Goal: Information Seeking & Learning: Learn about a topic

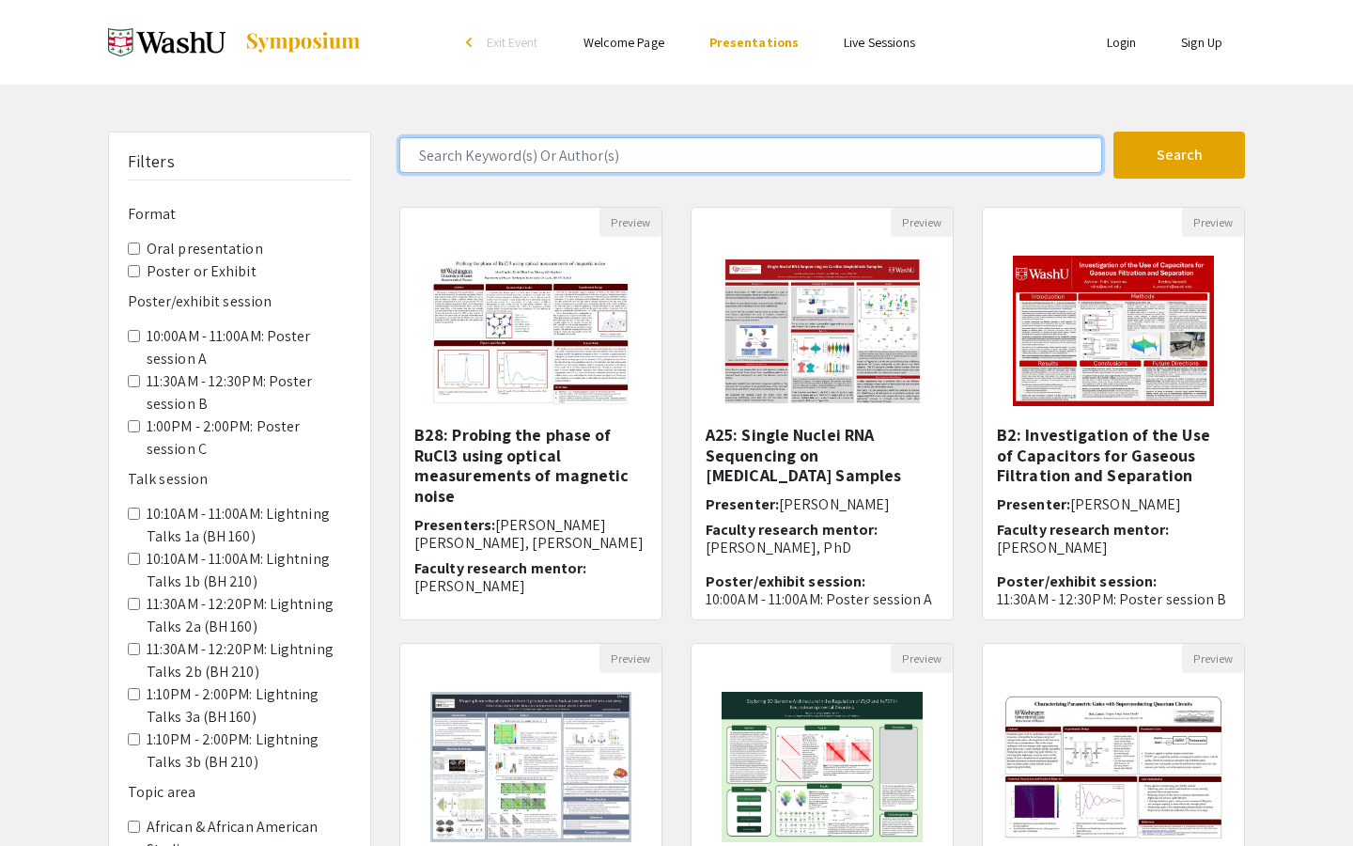
click at [598, 156] on input "Search Keyword(s) Or Author(s)" at bounding box center [750, 155] width 703 height 36
type input "[PERSON_NAME]"
click at [1114, 132] on button "Search" at bounding box center [1180, 155] width 132 height 47
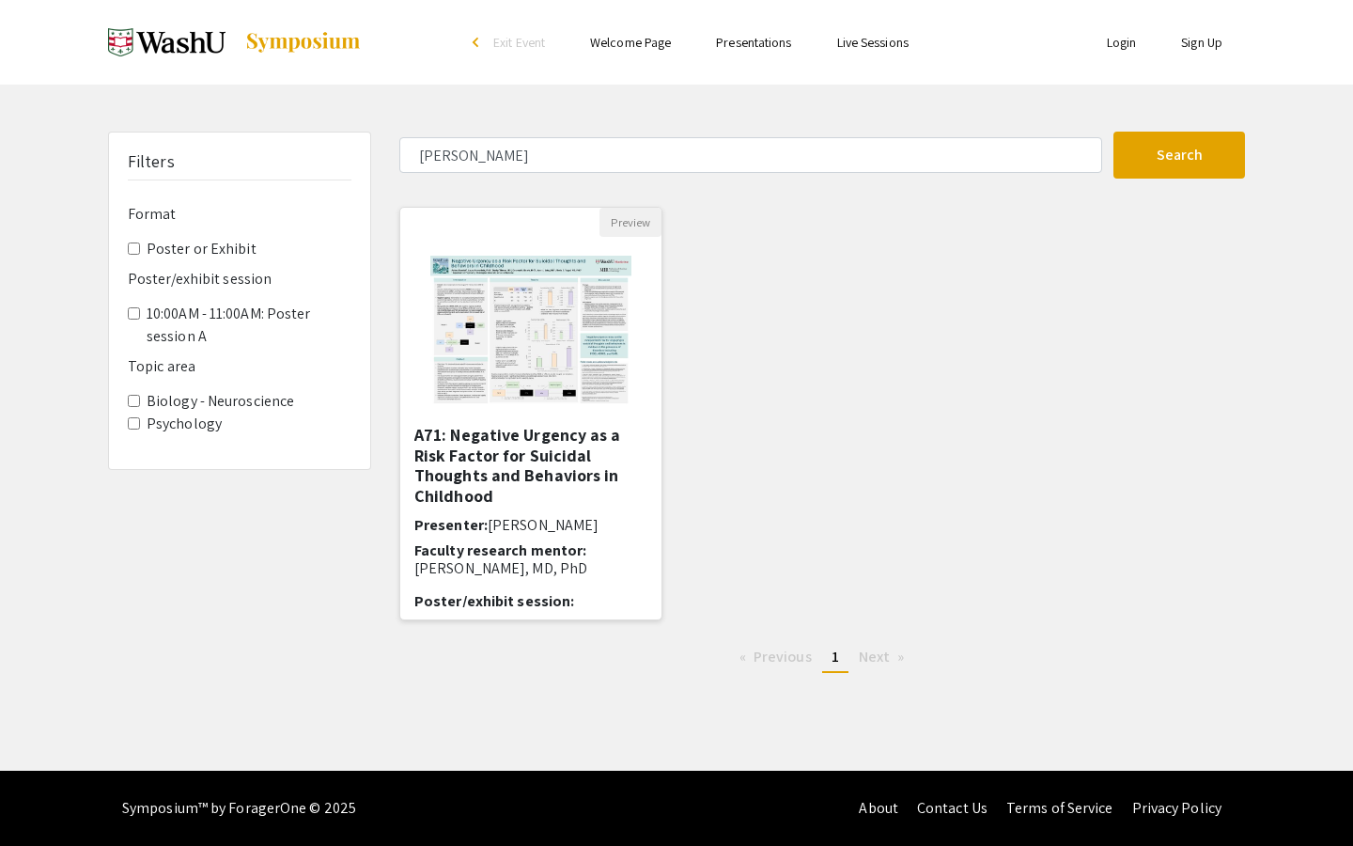
click at [538, 375] on img "Open Presentation <p>A71: Negative Urgency as a Risk Factor for Suicidal Though…" at bounding box center [531, 331] width 238 height 188
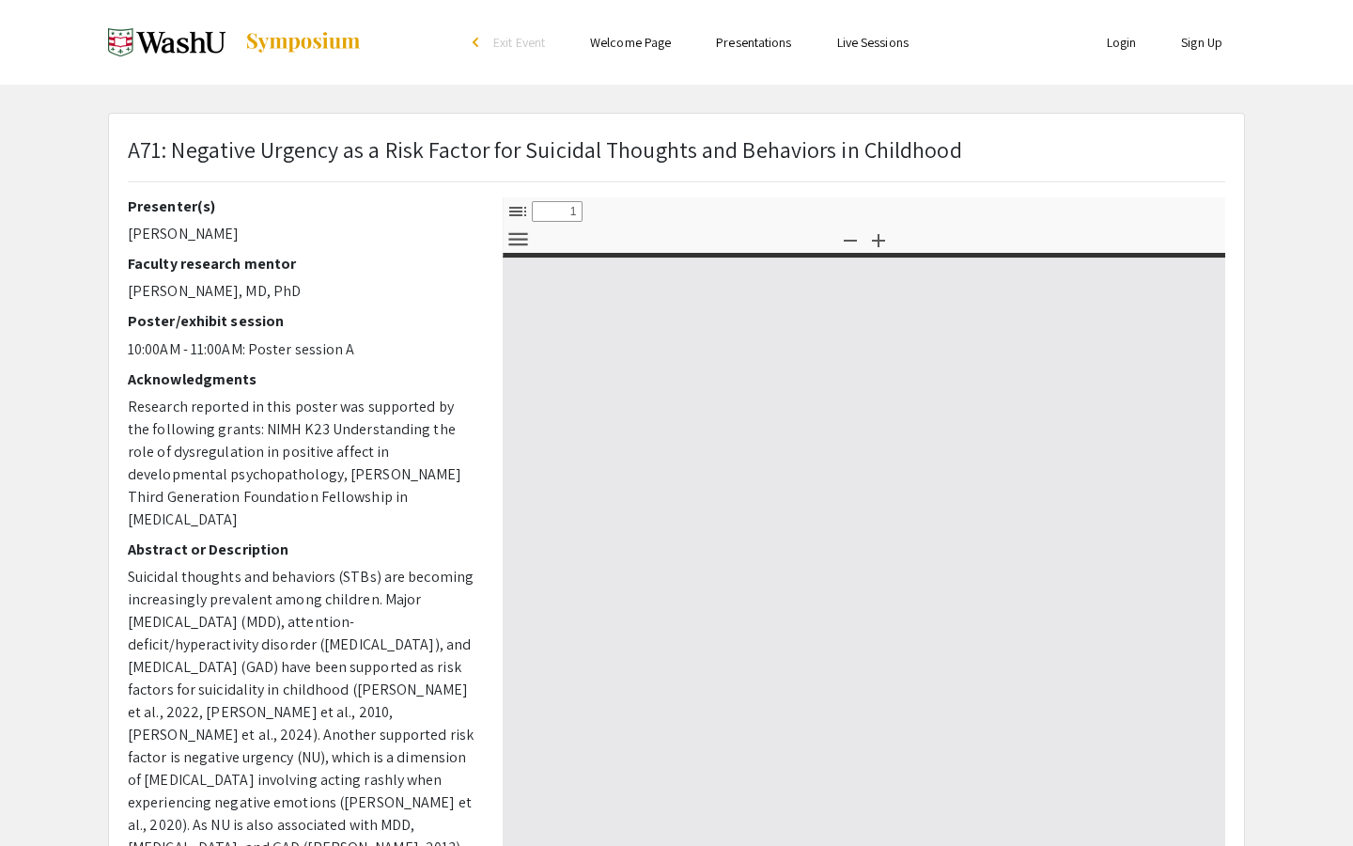
select select "custom"
type input "0"
select select "custom"
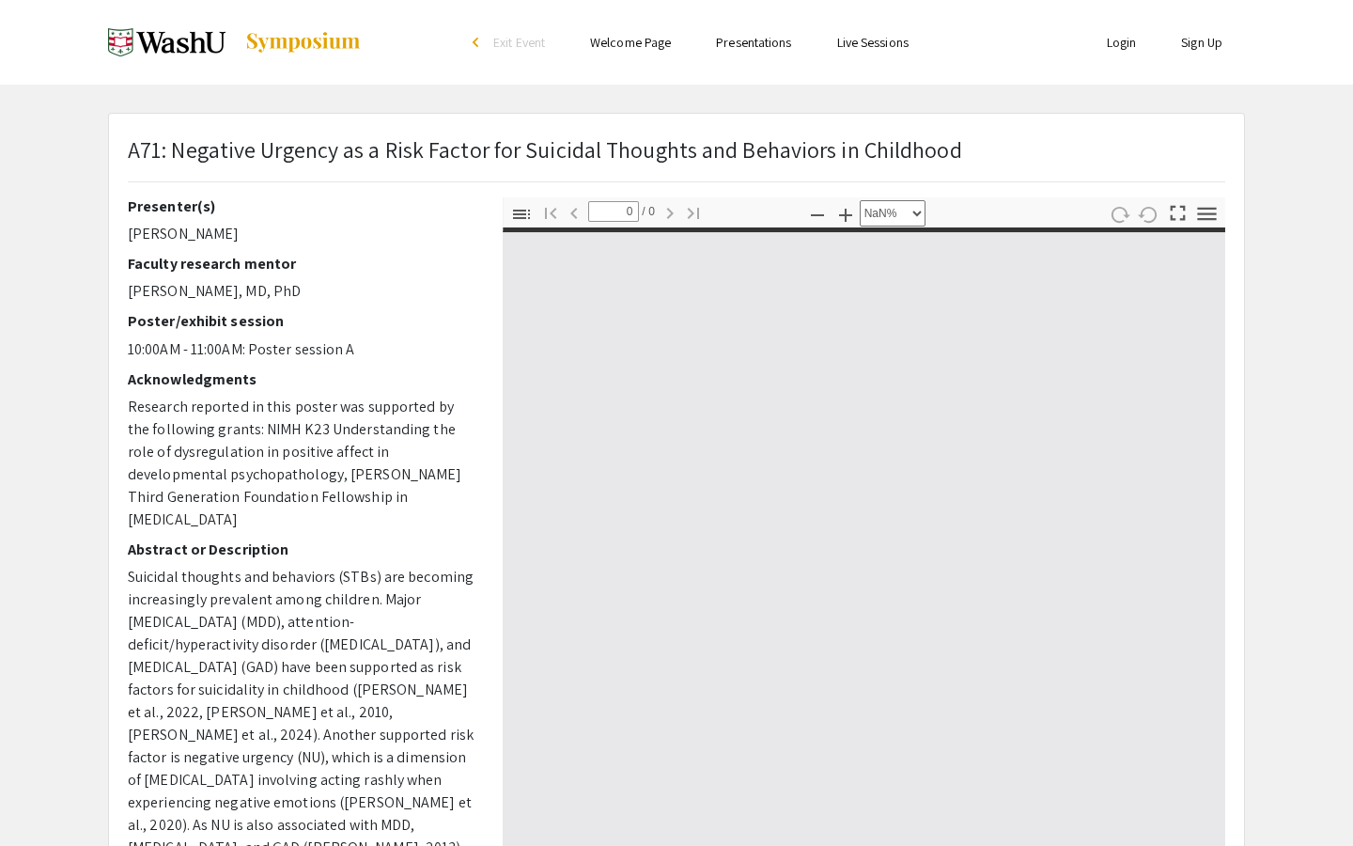
type input "1"
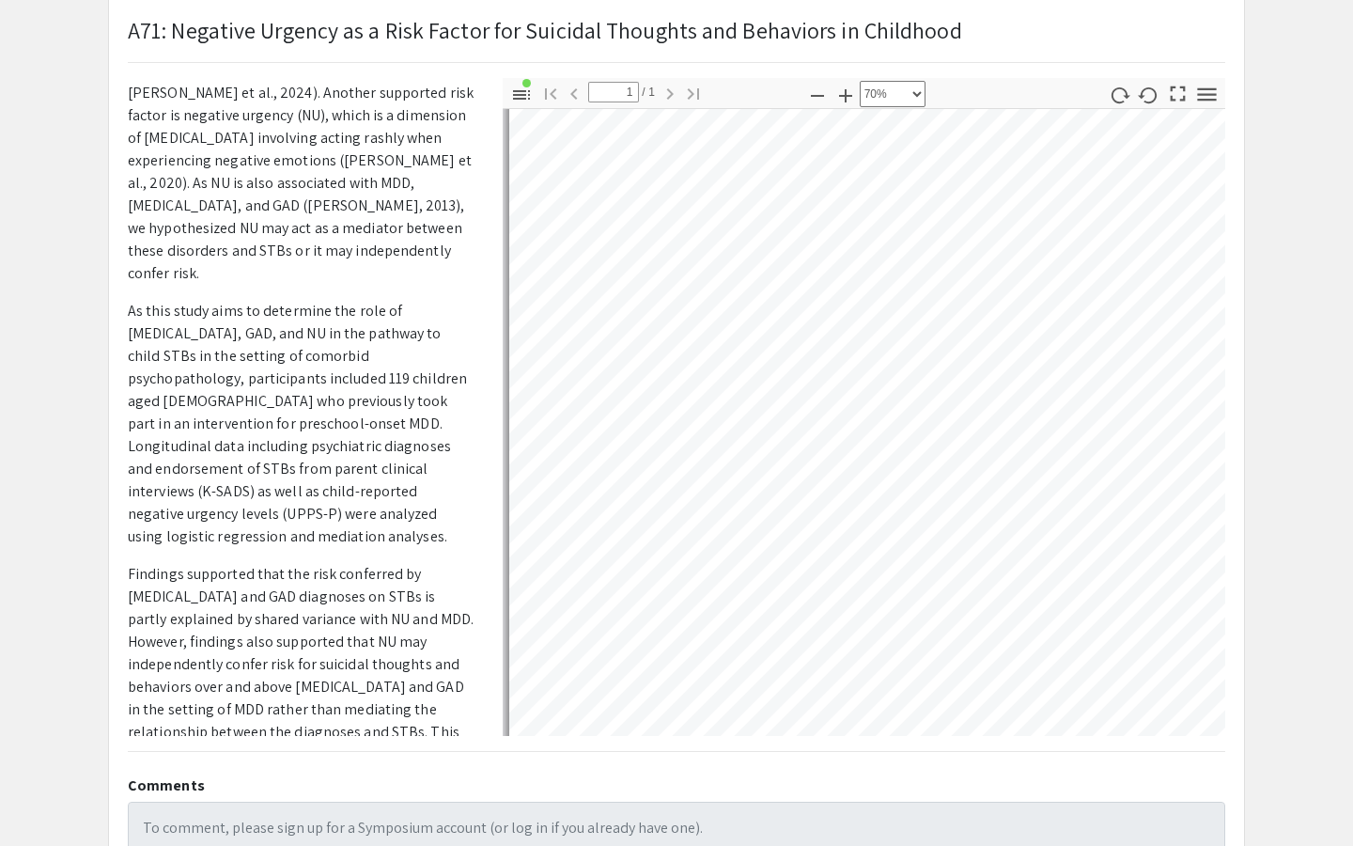
scroll to position [0, 2]
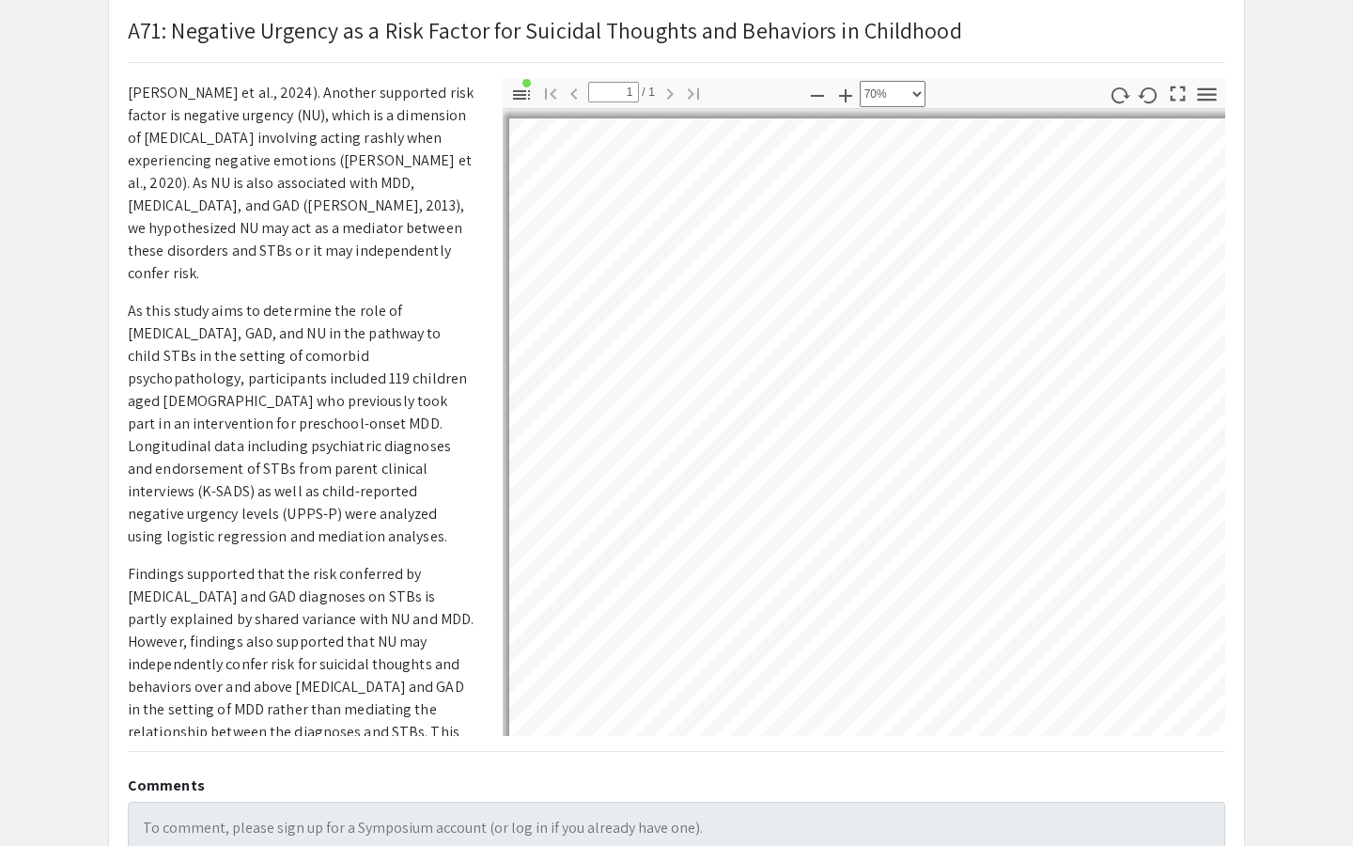
click at [1204, 78] on pdf-toggle-secondary-toolbar "工具" at bounding box center [1206, 95] width 29 height 34
click at [1208, 102] on icon "button" at bounding box center [1206, 94] width 25 height 25
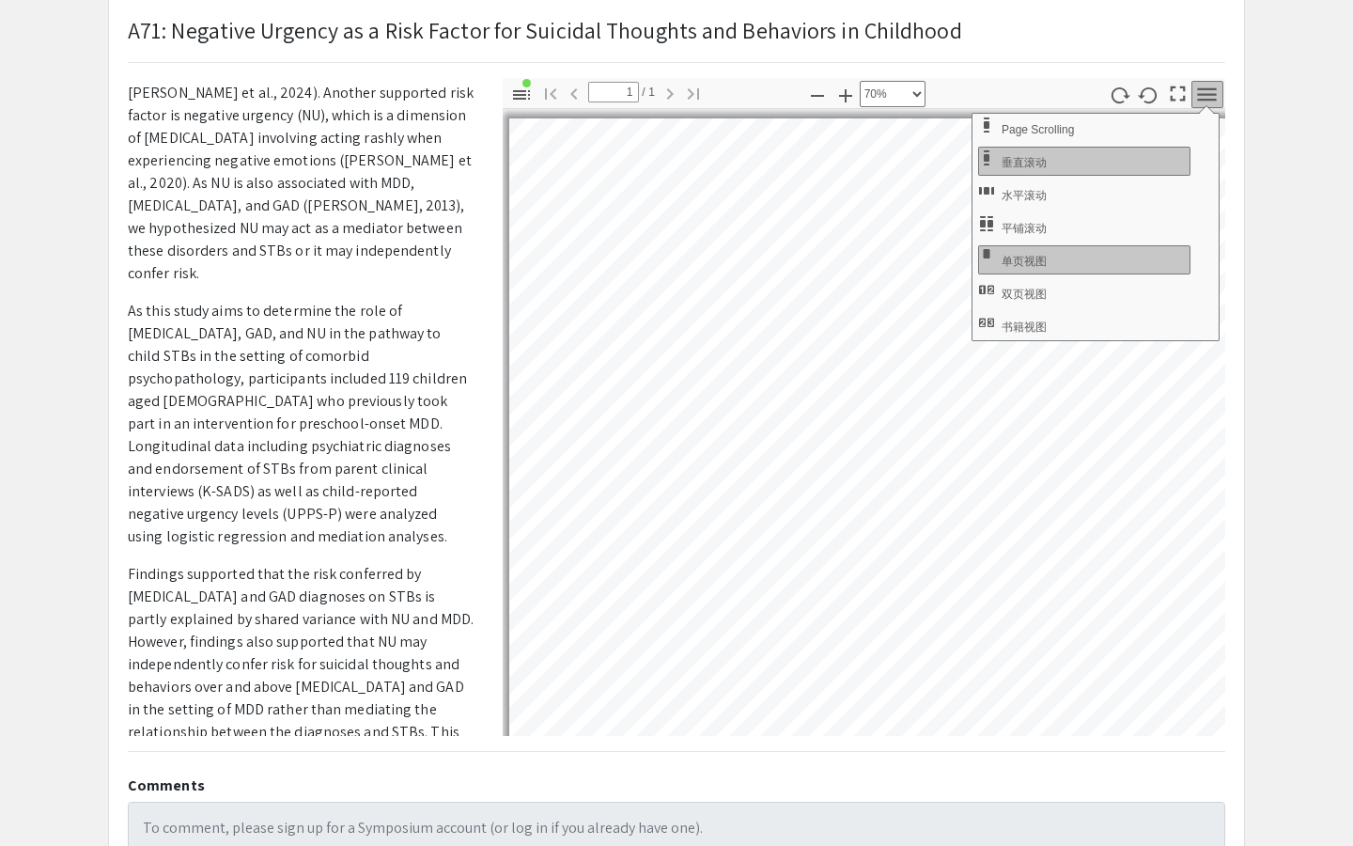
click at [1208, 100] on icon "button" at bounding box center [1207, 93] width 19 height 13
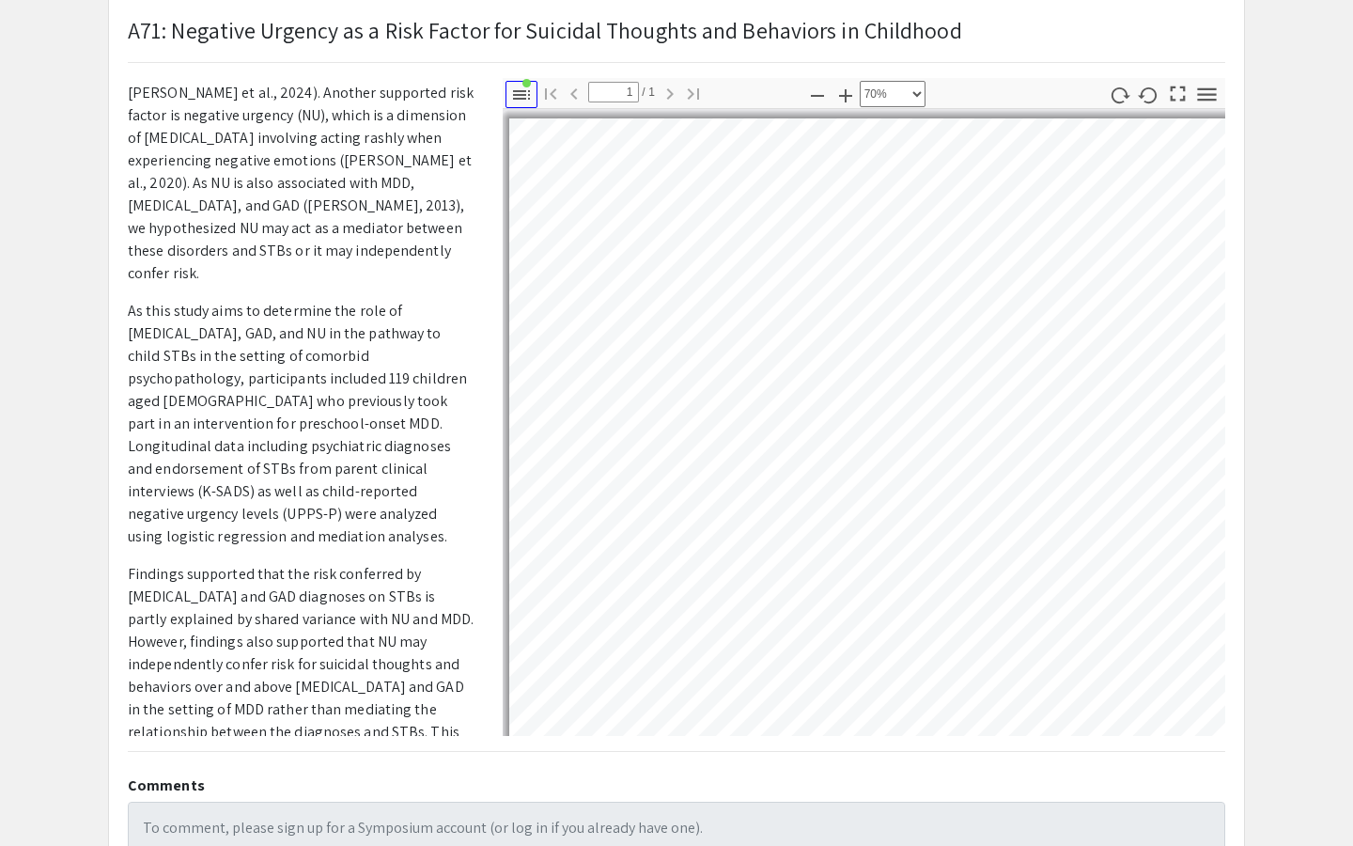
click at [527, 85] on button "切换侧栏" at bounding box center [522, 94] width 32 height 27
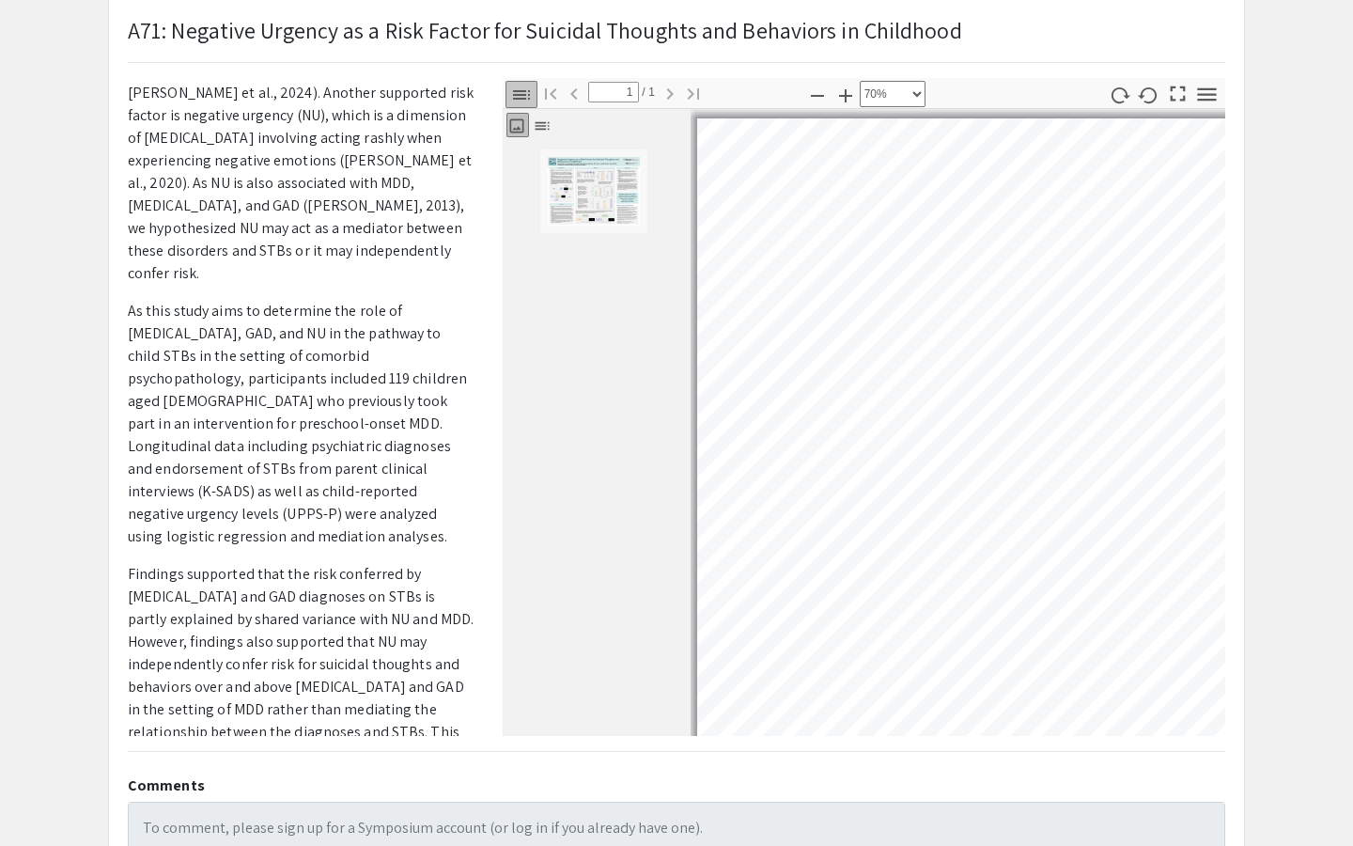
click at [527, 85] on icon "button" at bounding box center [521, 95] width 23 height 23
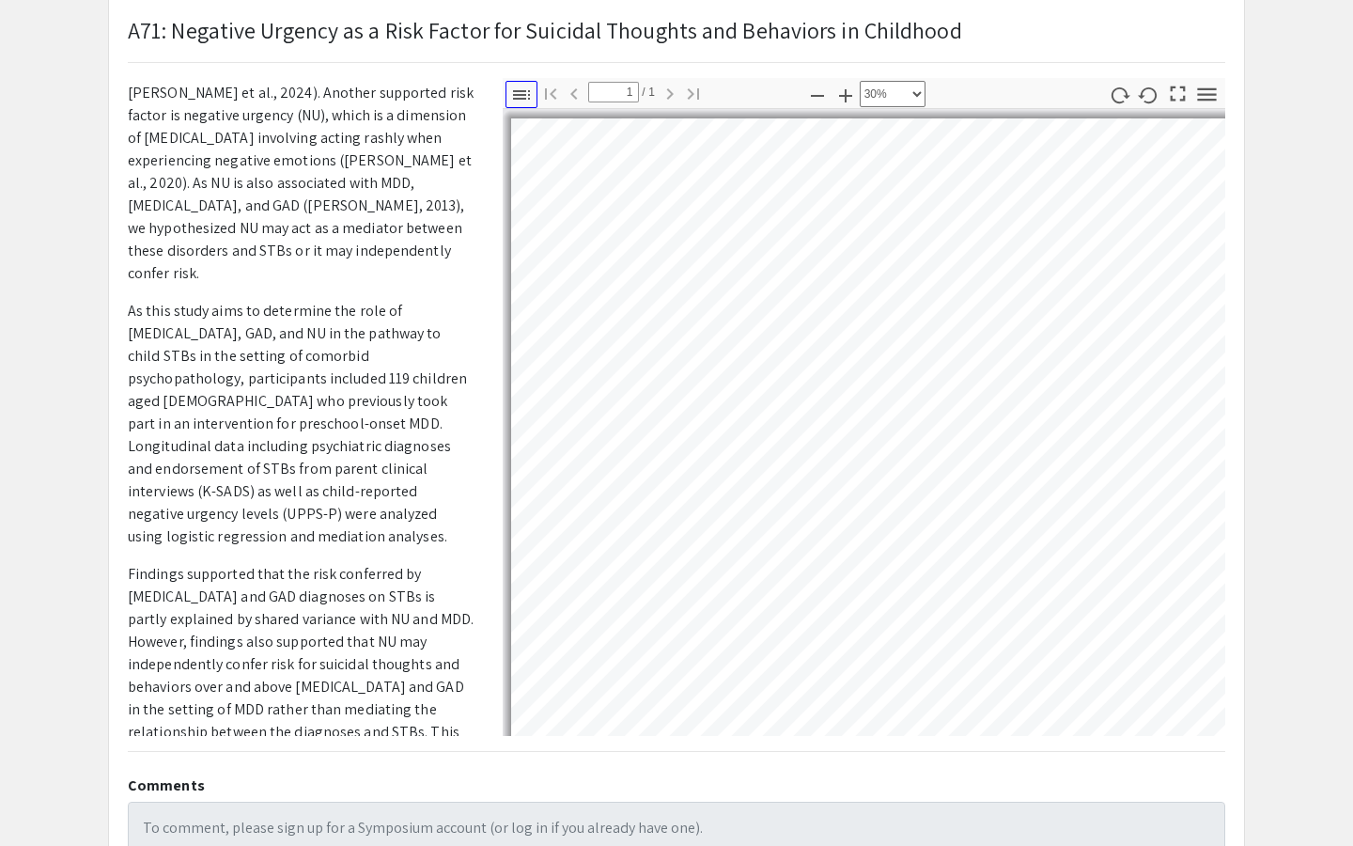
scroll to position [0, 0]
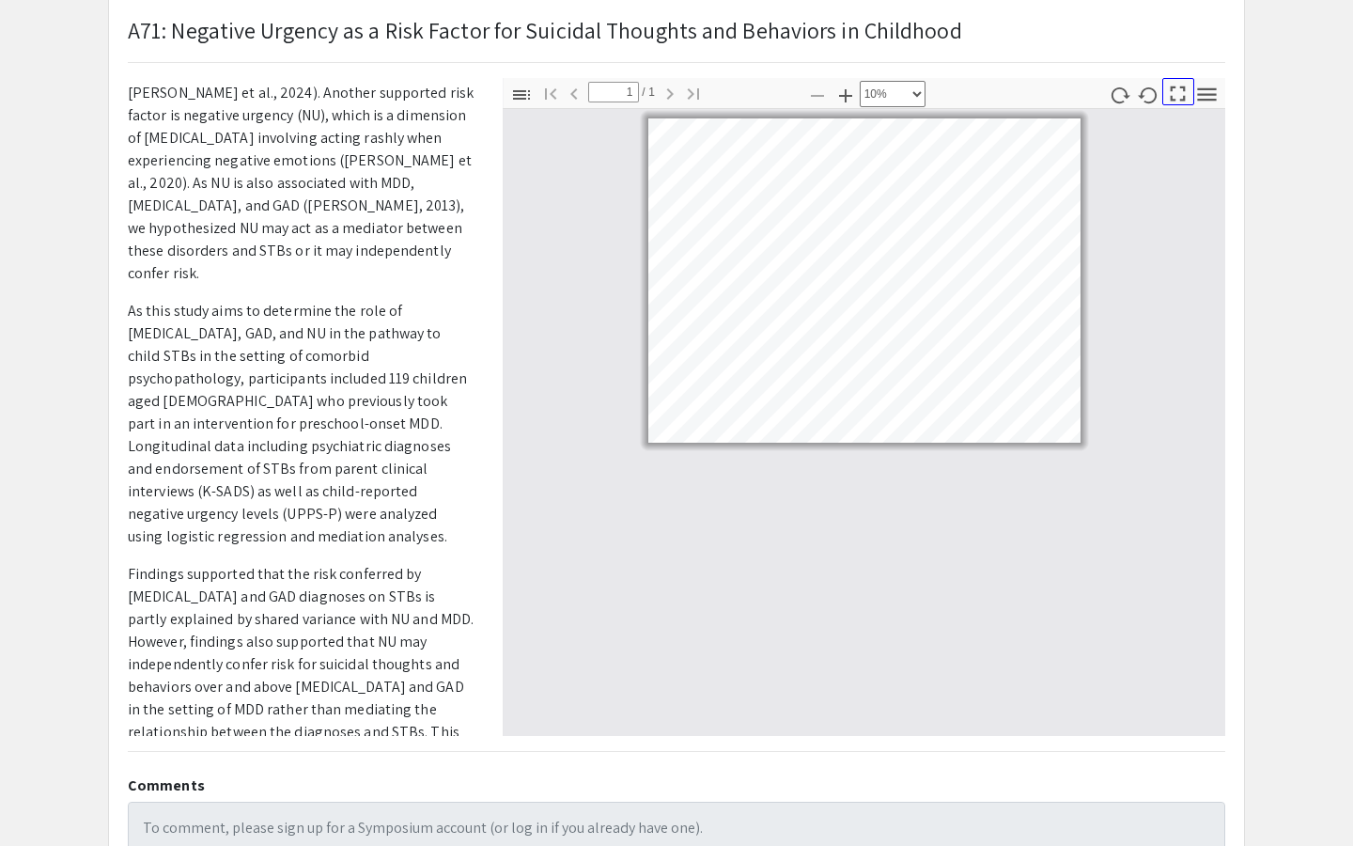
click at [1176, 91] on icon "button" at bounding box center [1177, 93] width 25 height 25
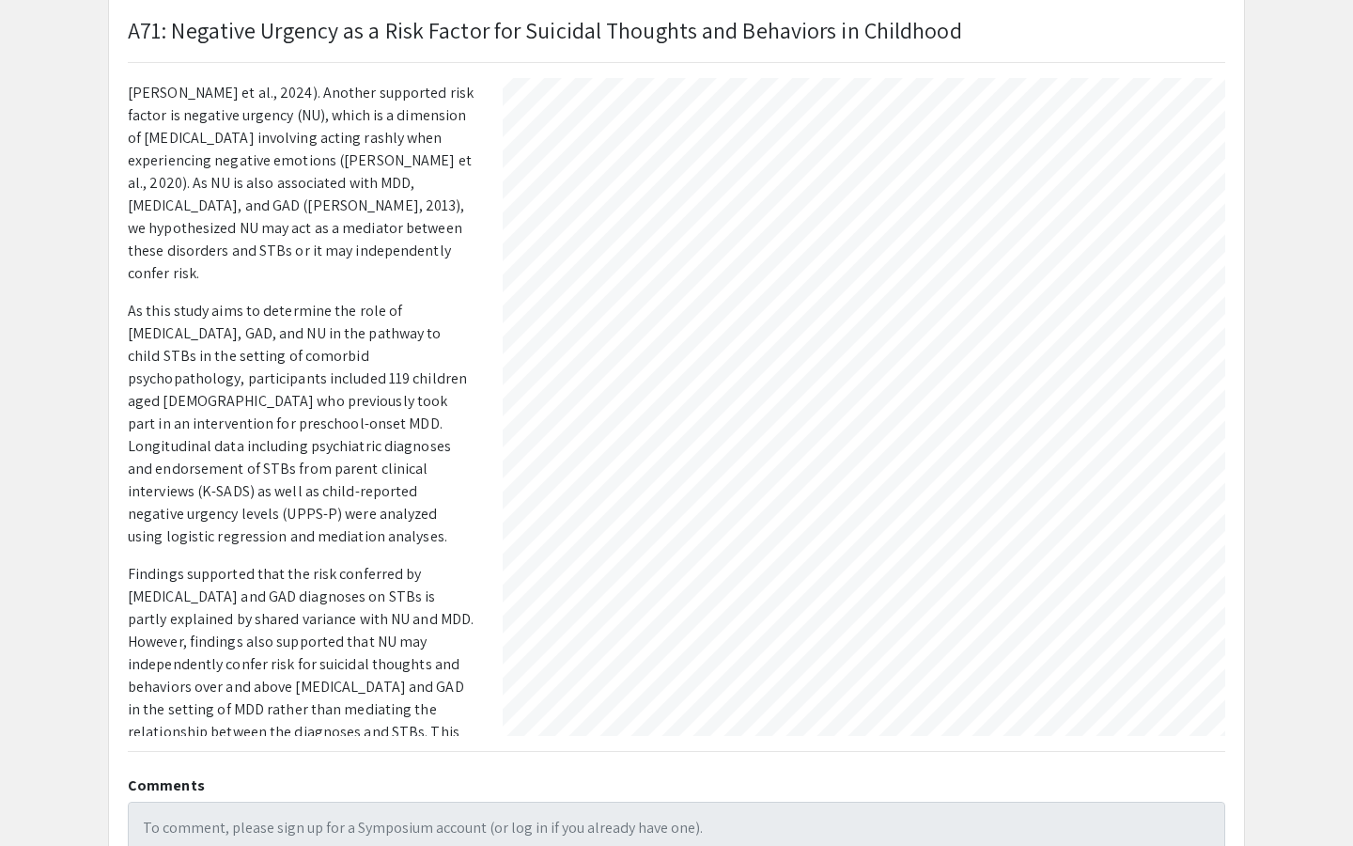
select select "custom"
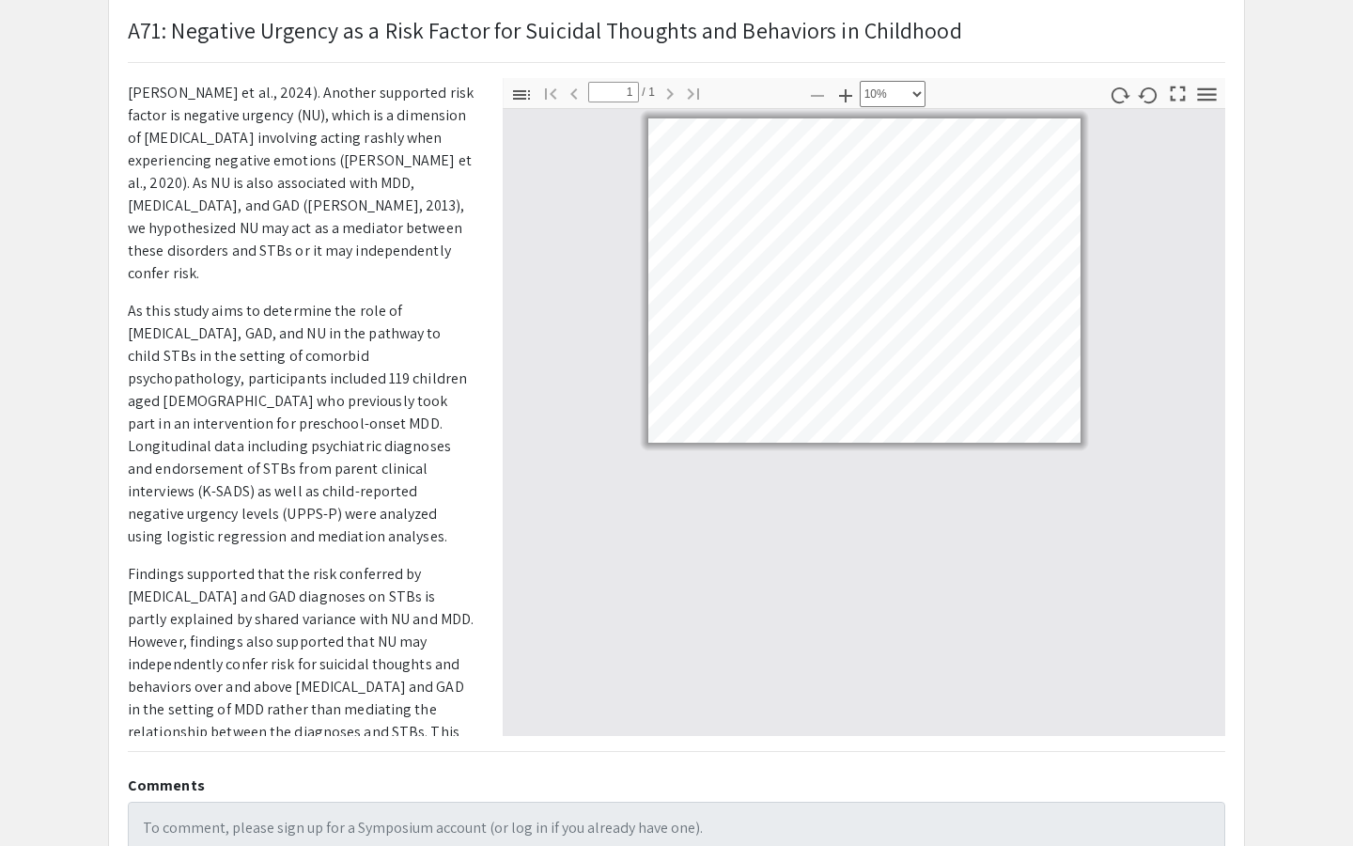
scroll to position [0, 0]
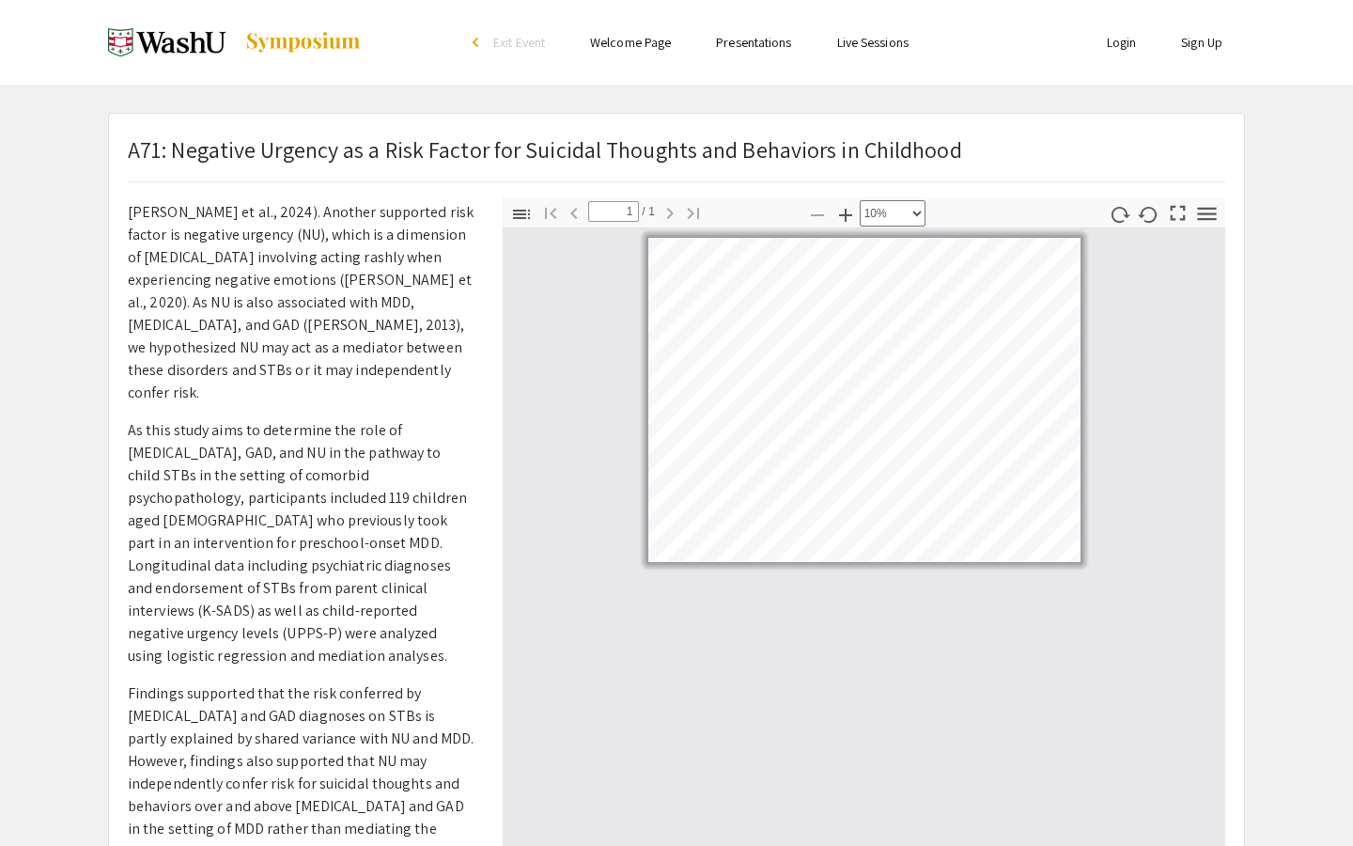
click at [524, 39] on span "Exit Event" at bounding box center [519, 42] width 52 height 17
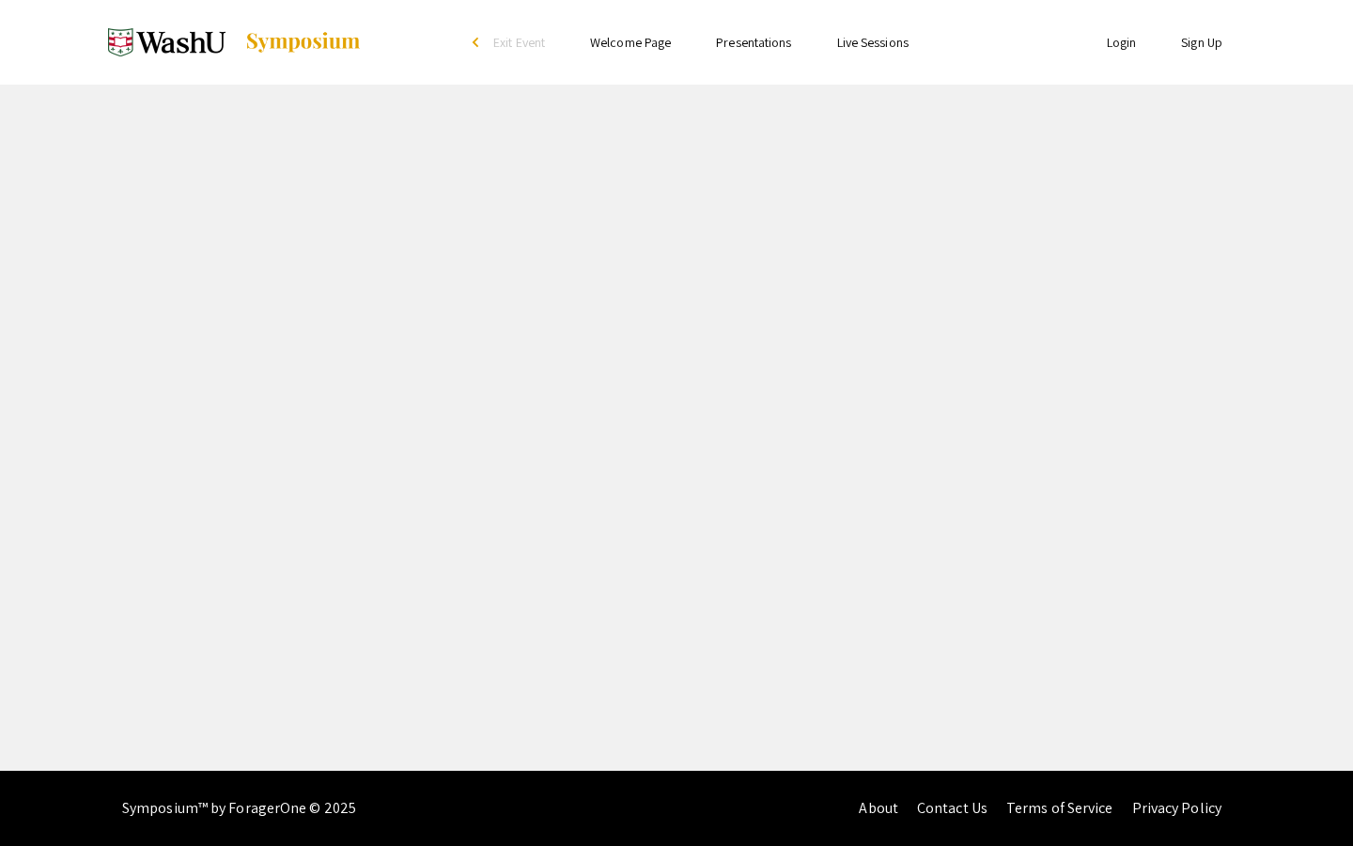
select select "custom"
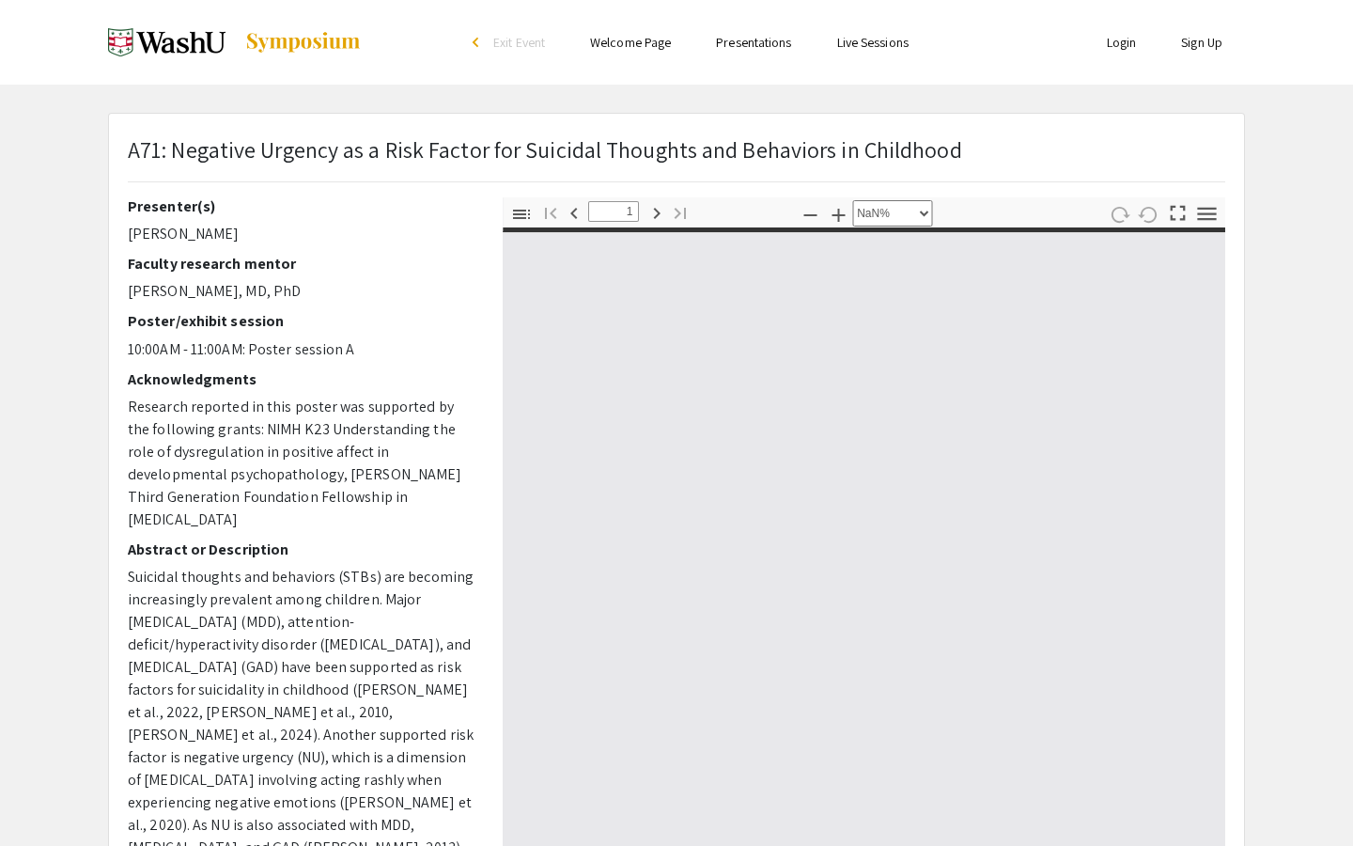
type input "0"
select select "custom"
type input "1"
select select "auto"
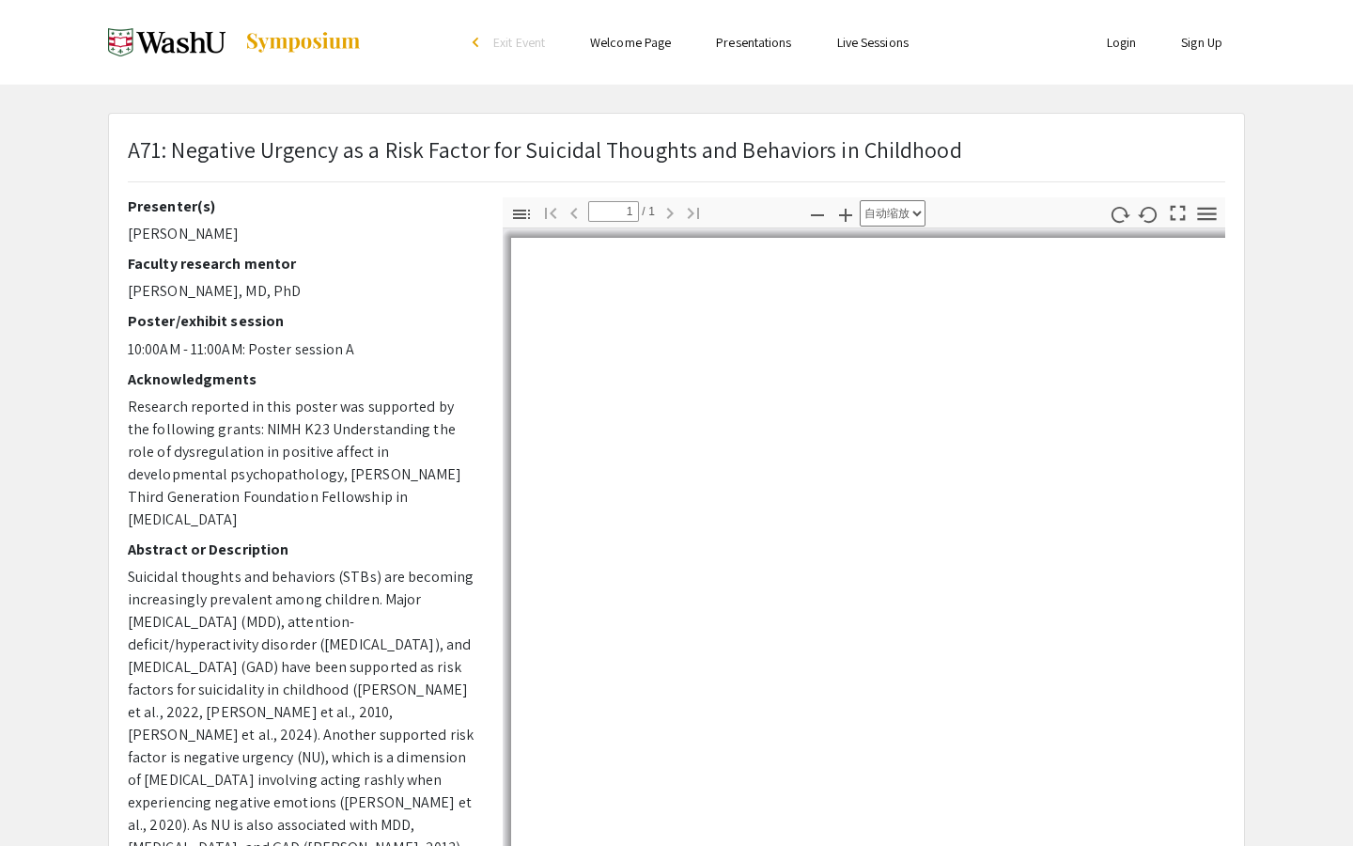
click at [180, 59] on img at bounding box center [166, 42] width 117 height 47
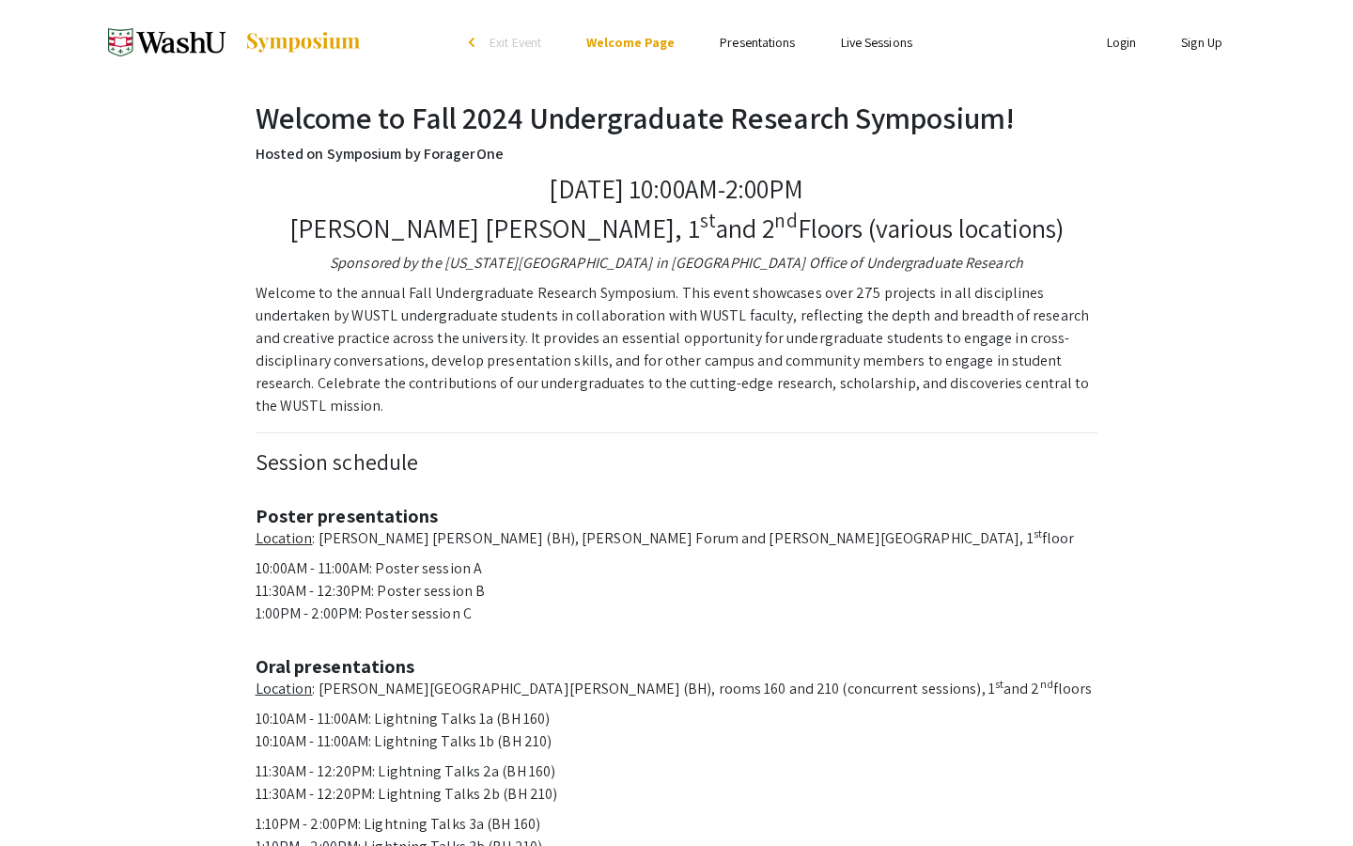
click at [761, 45] on link "Presentations" at bounding box center [757, 42] width 75 height 17
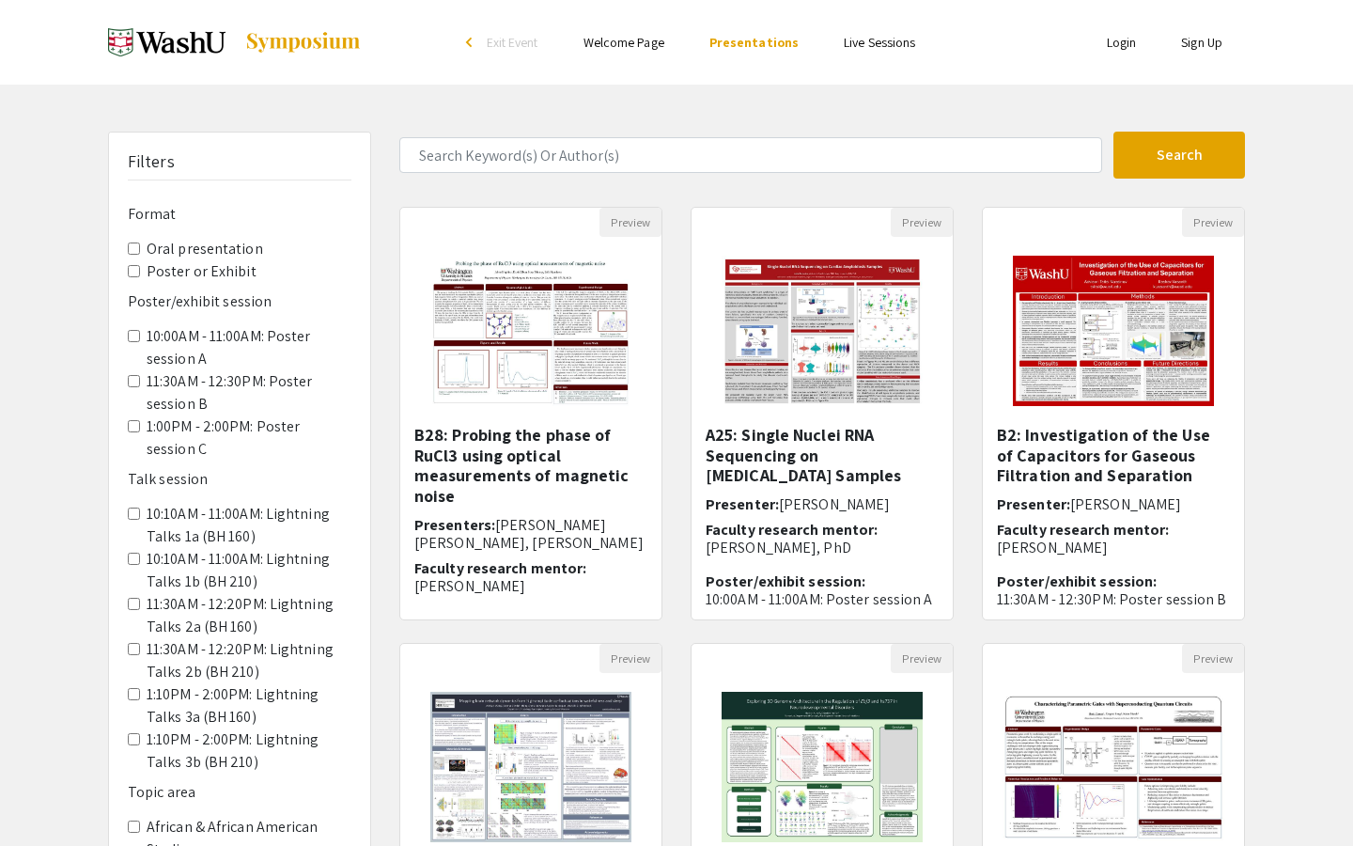
click at [164, 38] on img at bounding box center [166, 42] width 117 height 47
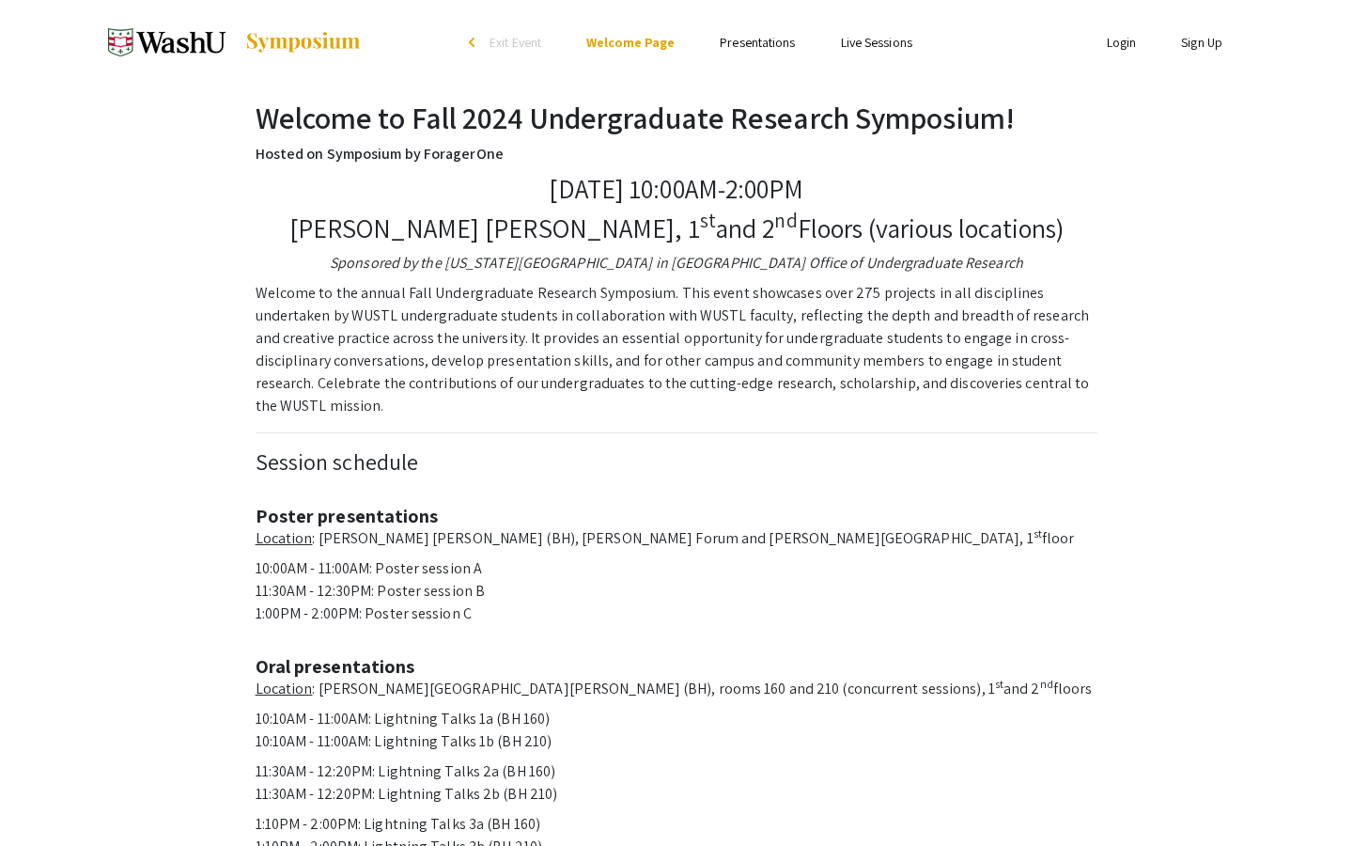
click at [149, 45] on img at bounding box center [166, 42] width 117 height 47
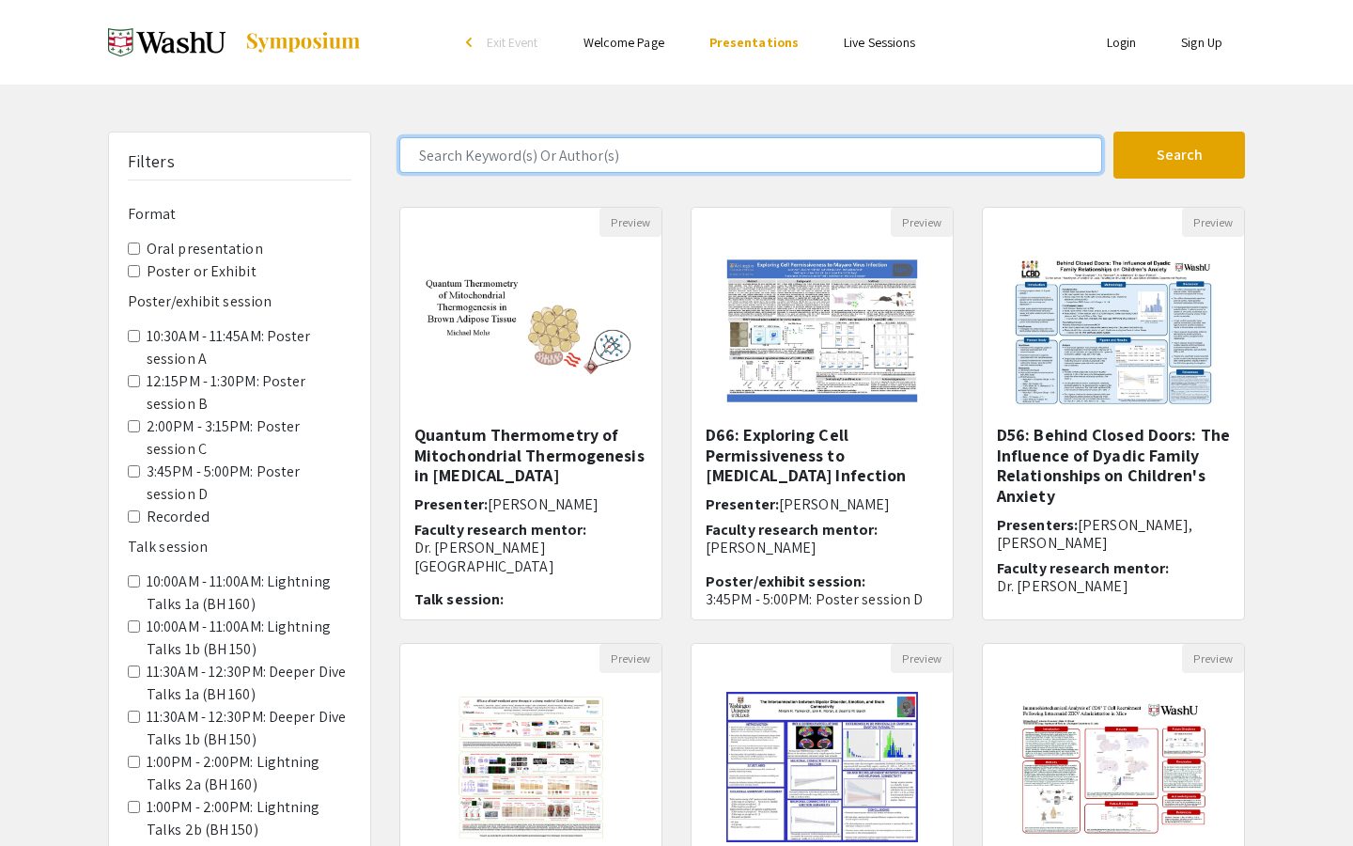
click at [541, 154] on input "Search Keyword(s) Or Author(s)" at bounding box center [750, 155] width 703 height 36
click at [1114, 132] on button "Search" at bounding box center [1180, 155] width 132 height 47
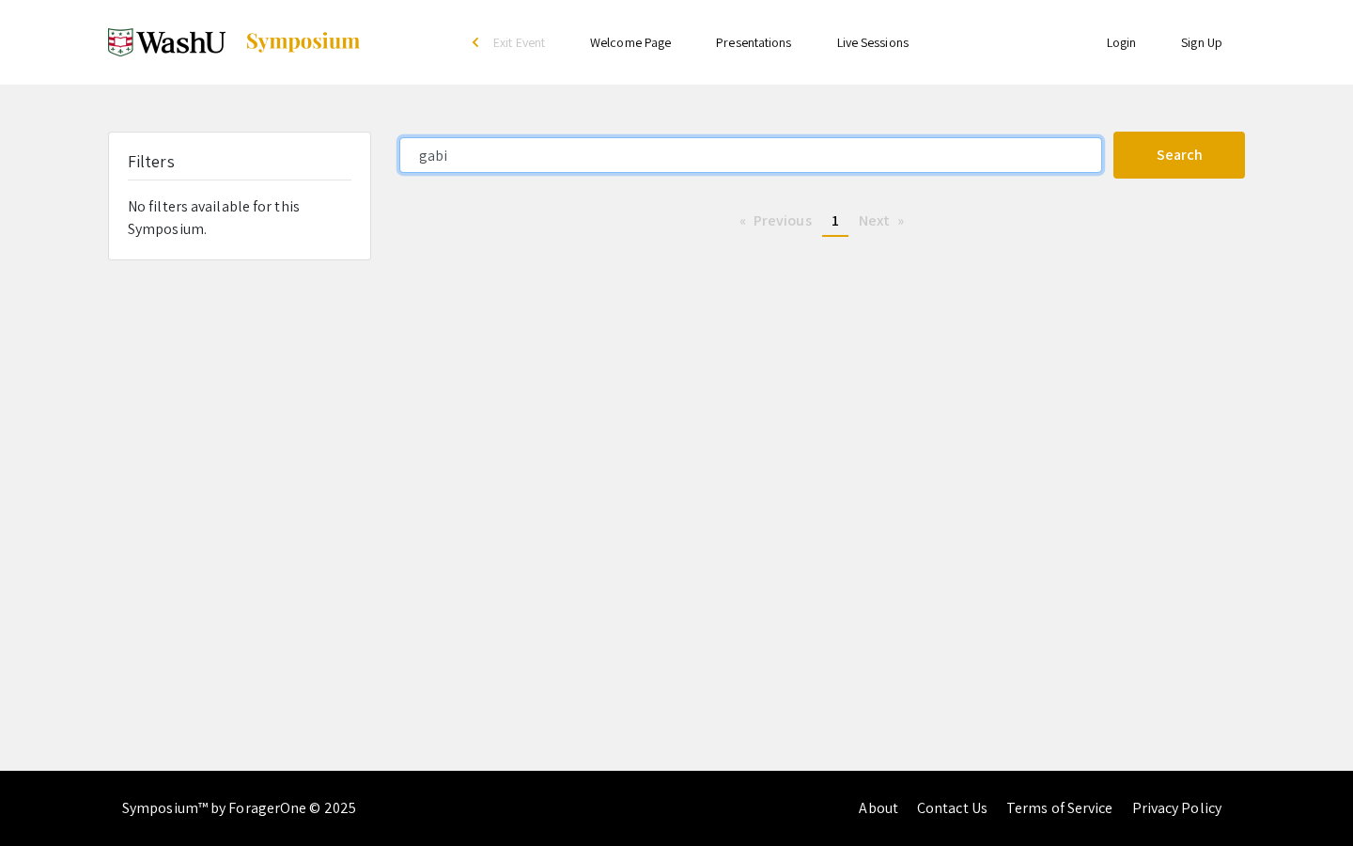
type input "gabi"
click at [1114, 132] on button "Search" at bounding box center [1180, 155] width 132 height 47
drag, startPoint x: 480, startPoint y: 157, endPoint x: 345, endPoint y: 157, distance: 135.3
click at [345, 157] on div "Filters No filters available for this Symposium. [PERSON_NAME] Search 0 Results…" at bounding box center [676, 196] width 1165 height 129
type input "skilling"
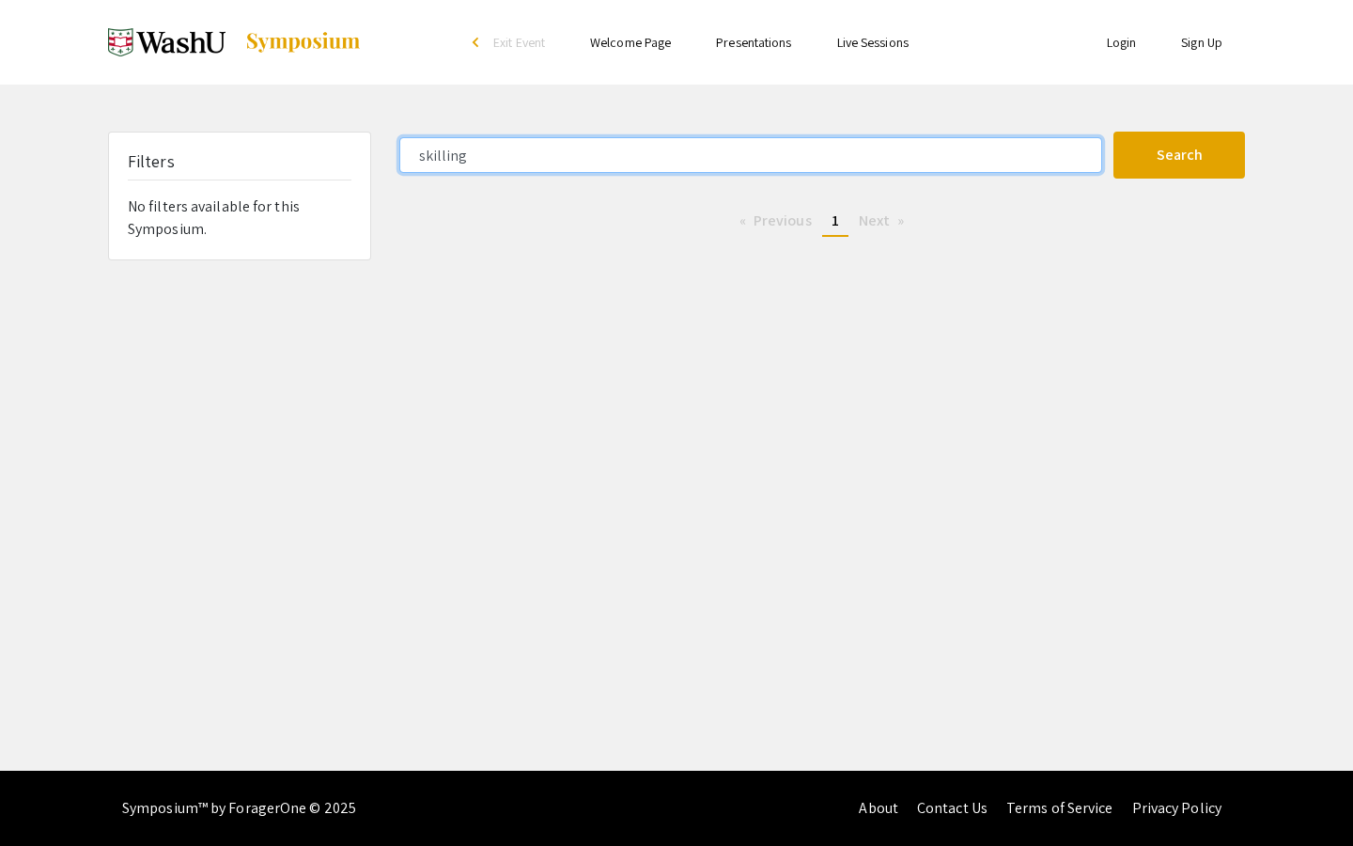
click at [1114, 132] on button "Search" at bounding box center [1180, 155] width 132 height 47
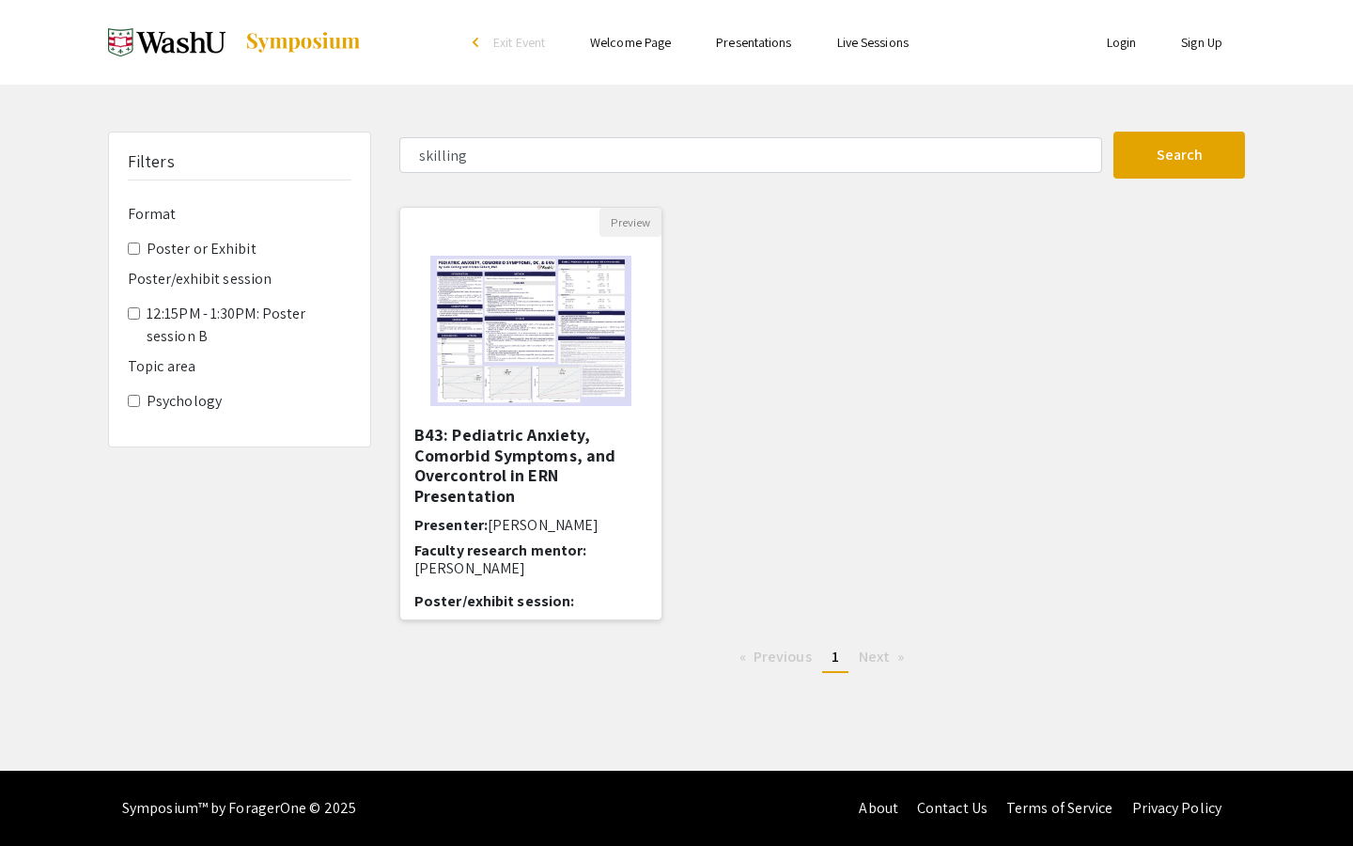
click at [484, 456] on h5 "B43: Pediatric Anxiety, Comorbid Symptoms, and Overcontrol in ERN Presentation" at bounding box center [530, 465] width 233 height 81
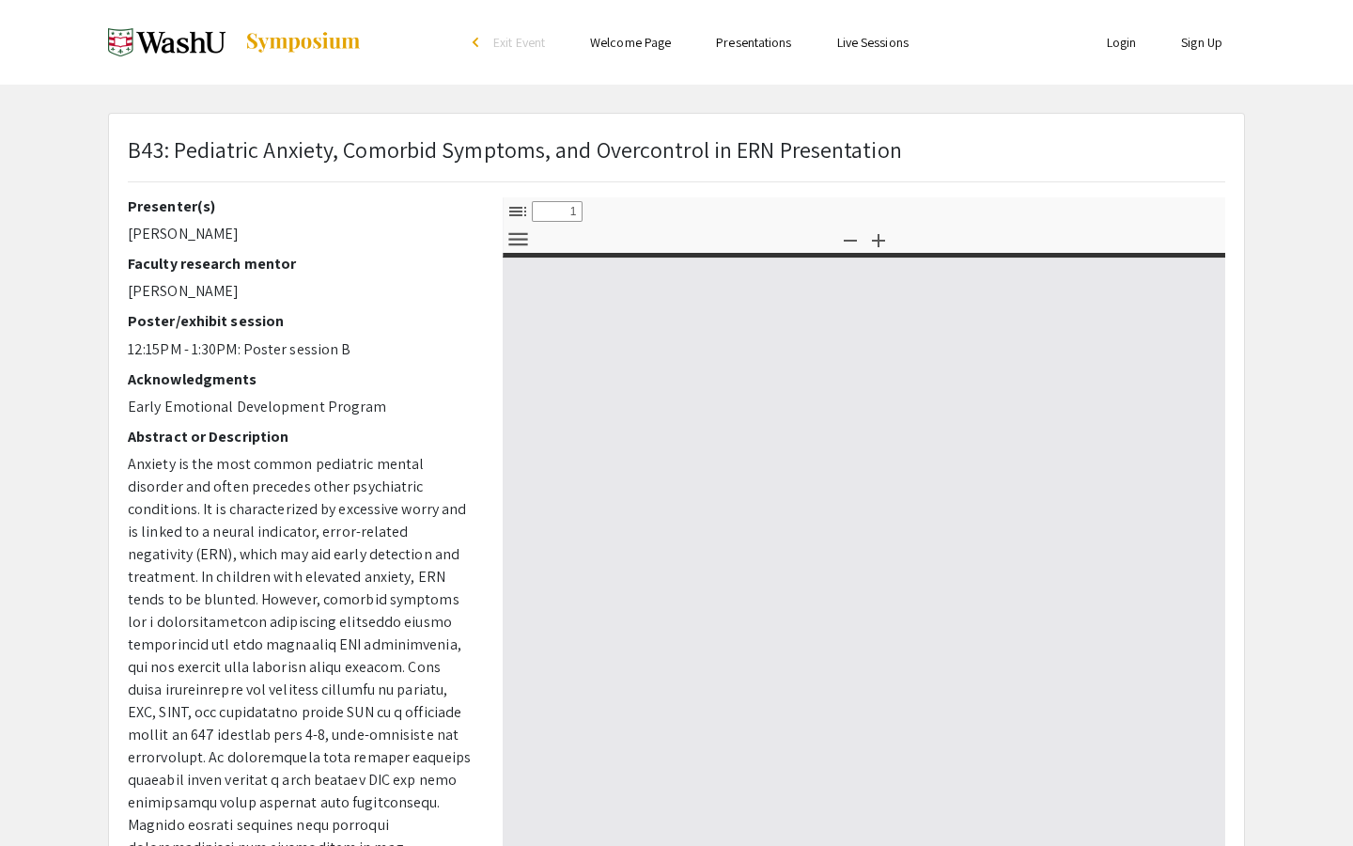
select select "custom"
type input "0"
select select "custom"
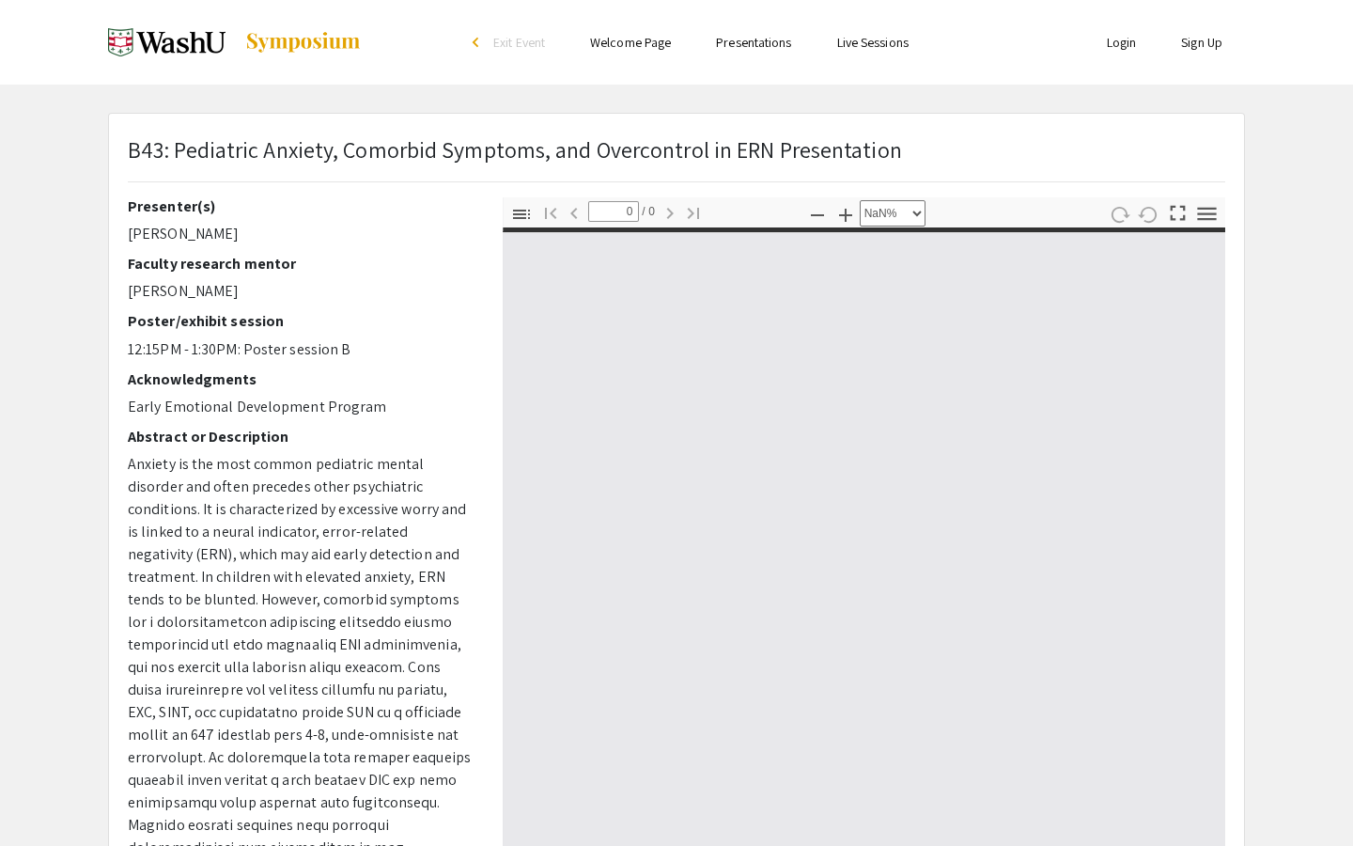
type input "1"
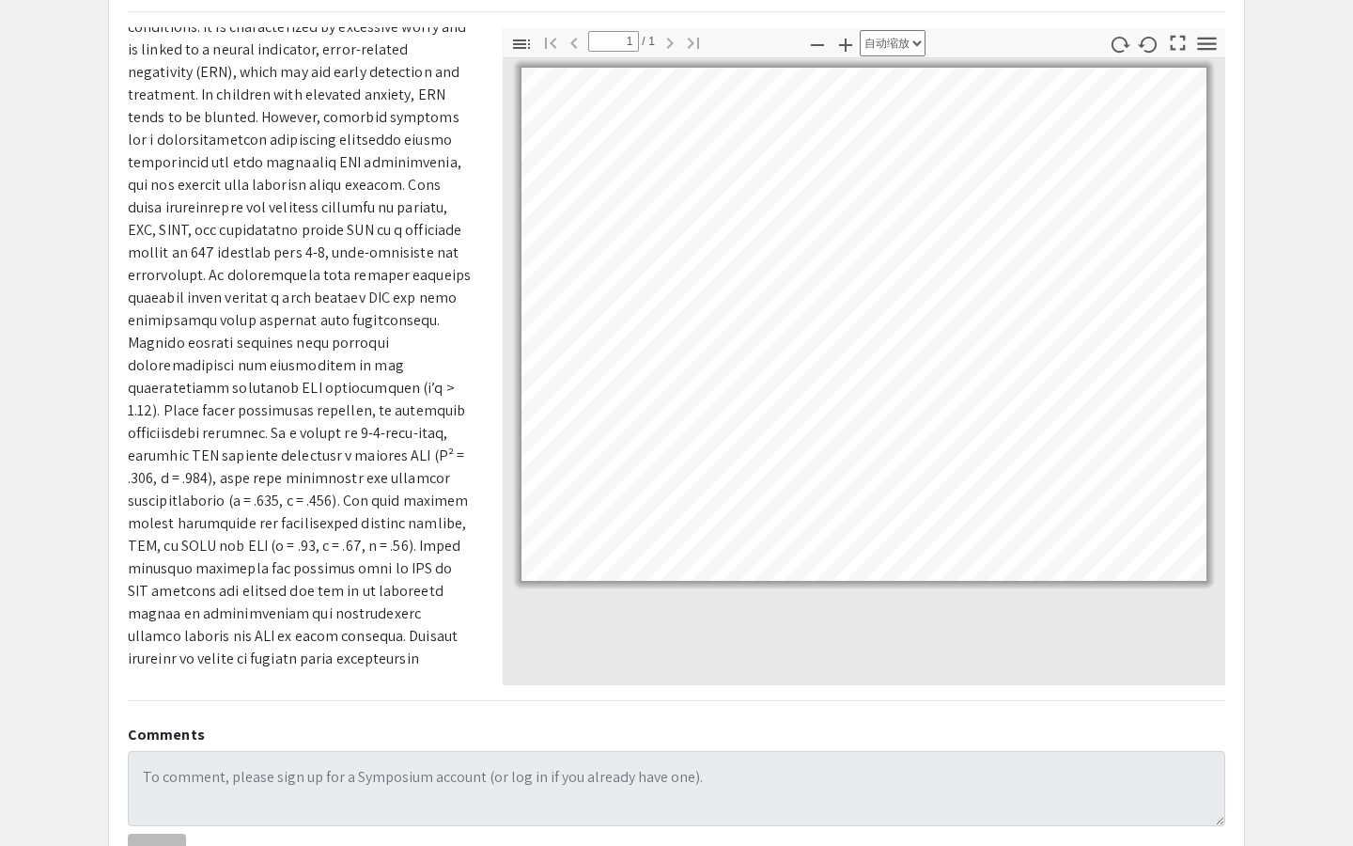
scroll to position [171, 0]
click at [1174, 38] on icon "button" at bounding box center [1177, 41] width 25 height 25
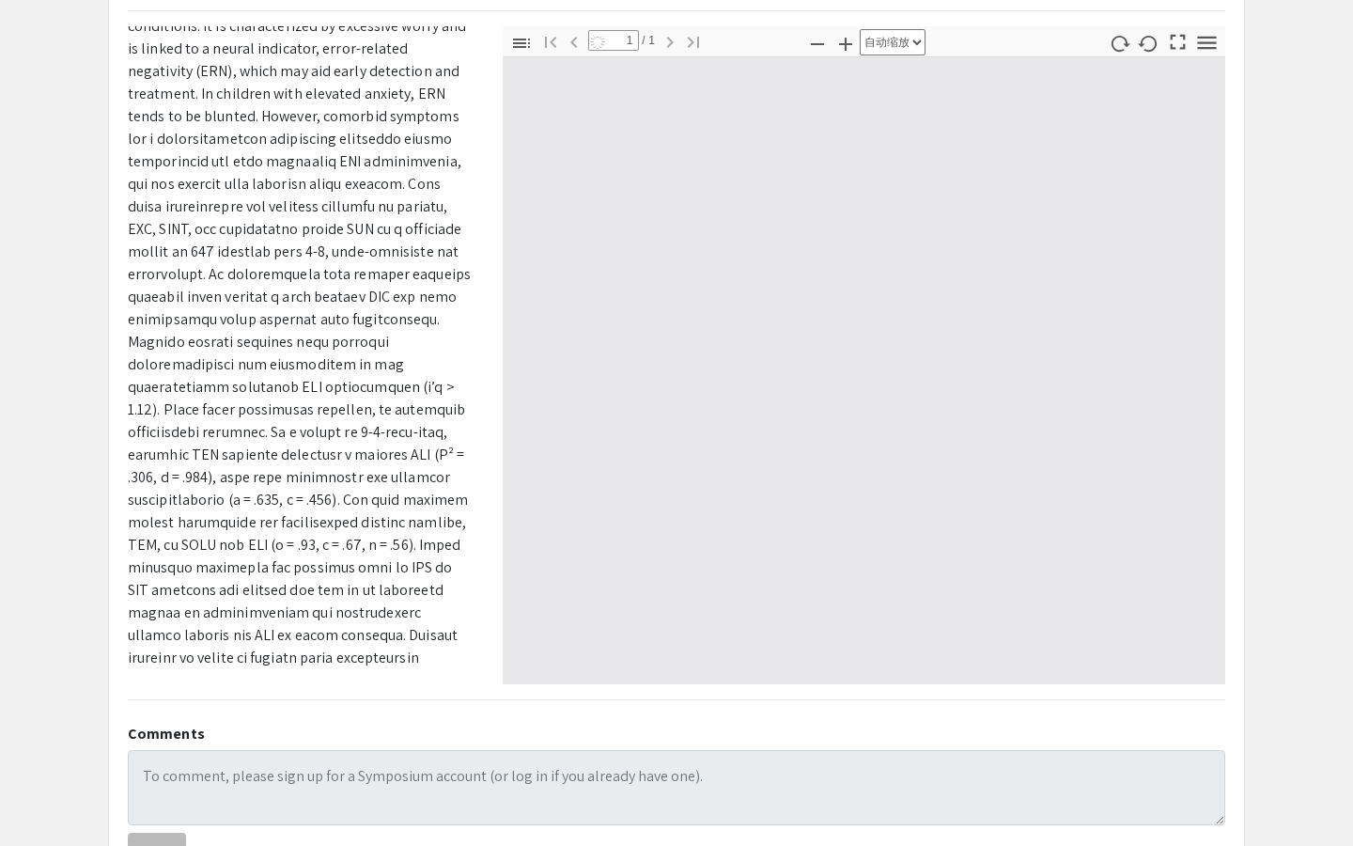
select select "page-fit"
